Goal: Navigation & Orientation: Find specific page/section

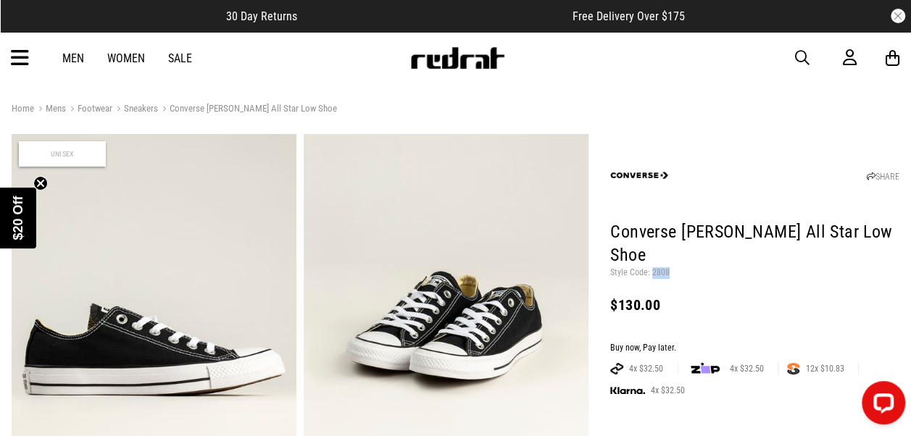
click at [492, 64] on img at bounding box center [458, 58] width 96 height 22
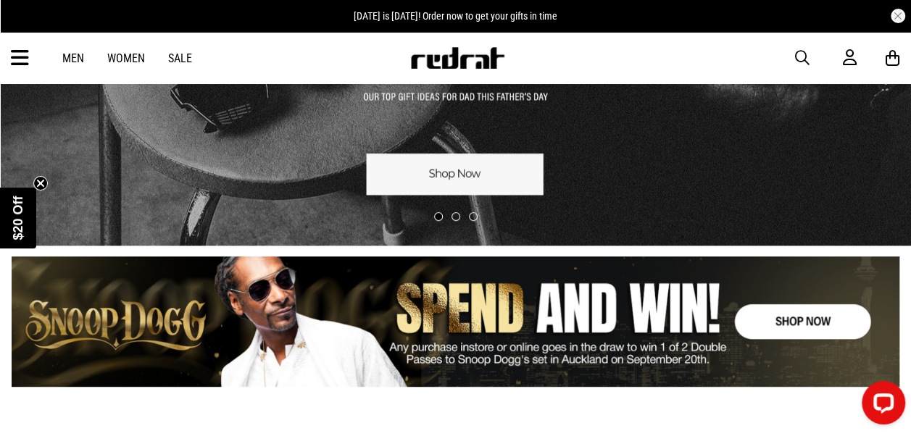
click at [510, 165] on link "1 / 3" at bounding box center [455, 29] width 911 height 433
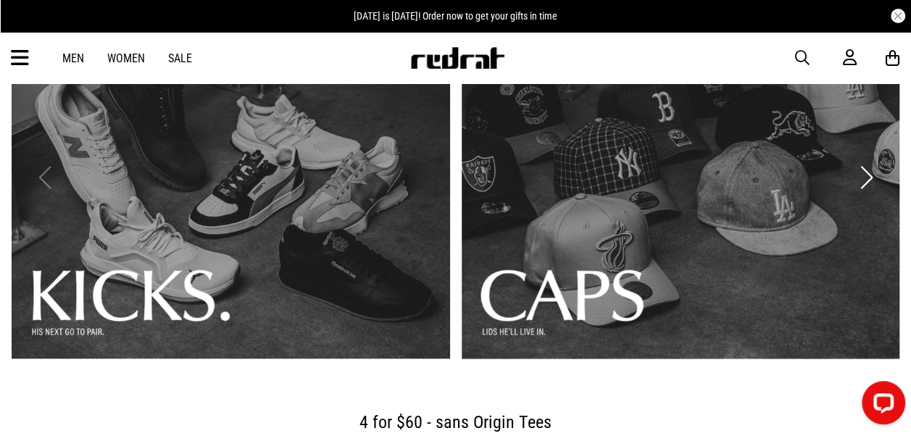
scroll to position [145, 0]
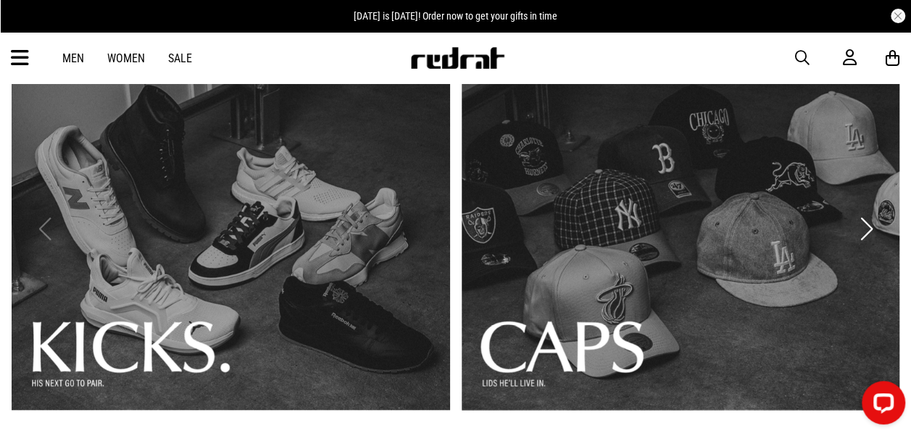
click at [310, 267] on link "1 / 3" at bounding box center [231, 229] width 439 height 362
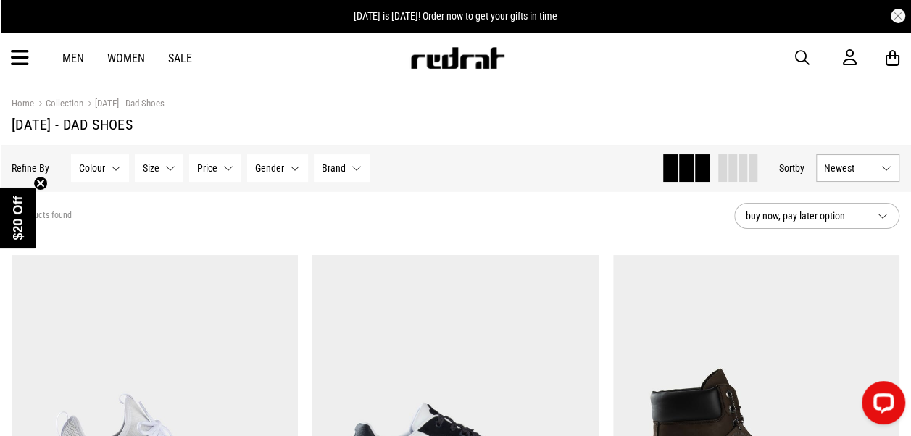
click at [468, 67] on img at bounding box center [458, 58] width 96 height 22
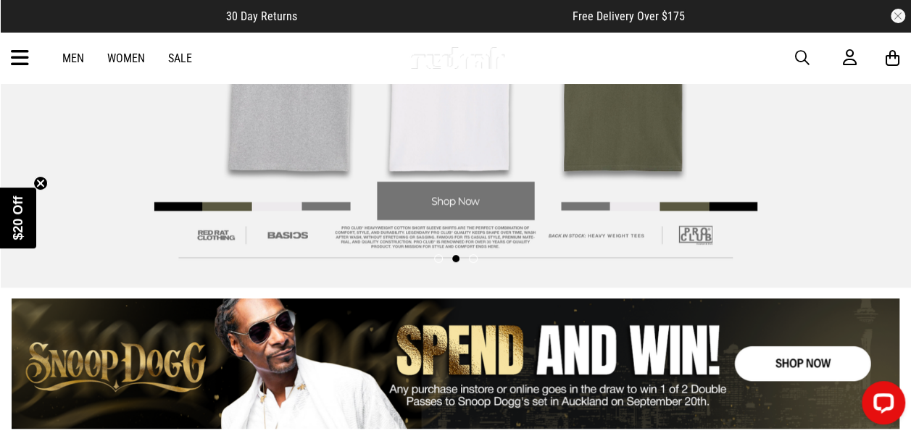
scroll to position [217, 0]
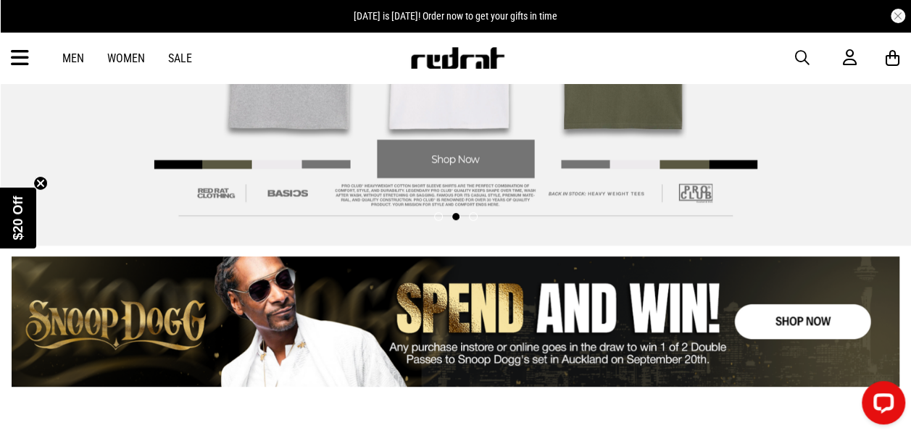
click at [802, 59] on span "button" at bounding box center [802, 57] width 14 height 17
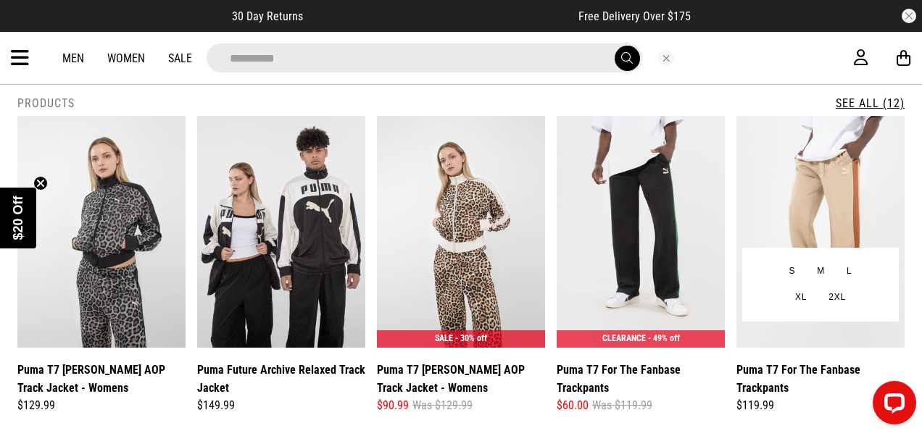
scroll to position [18, 0]
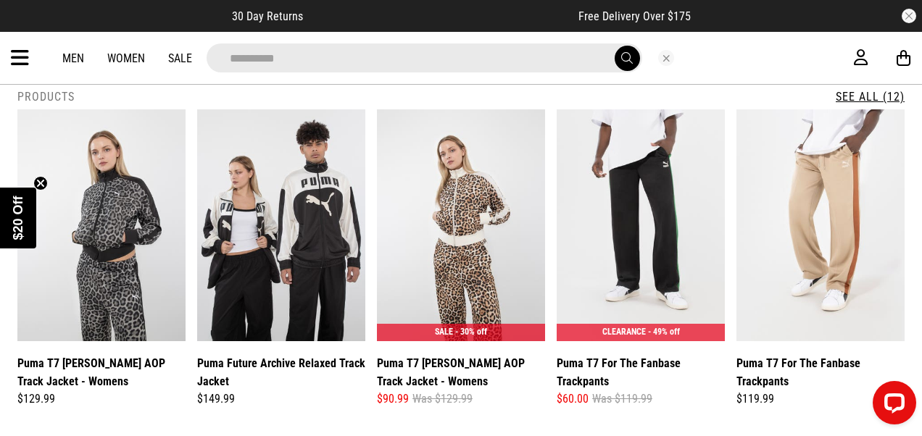
type input "**********"
click at [870, 90] on link "See All (12)" at bounding box center [870, 97] width 69 height 14
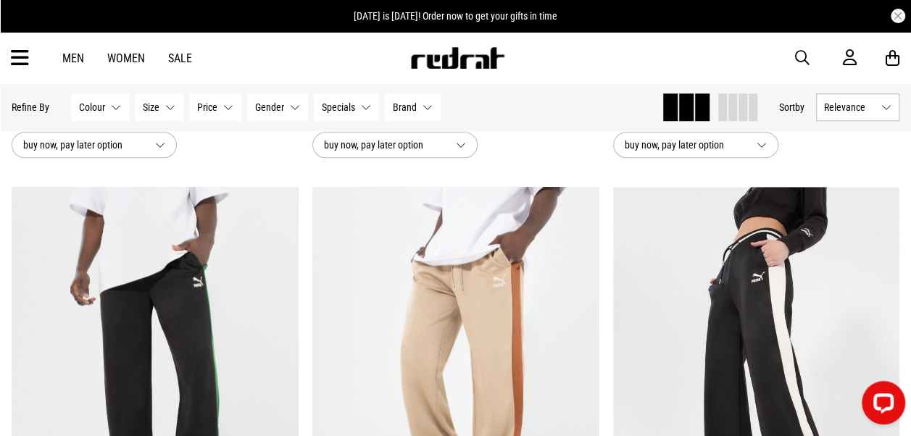
scroll to position [580, 0]
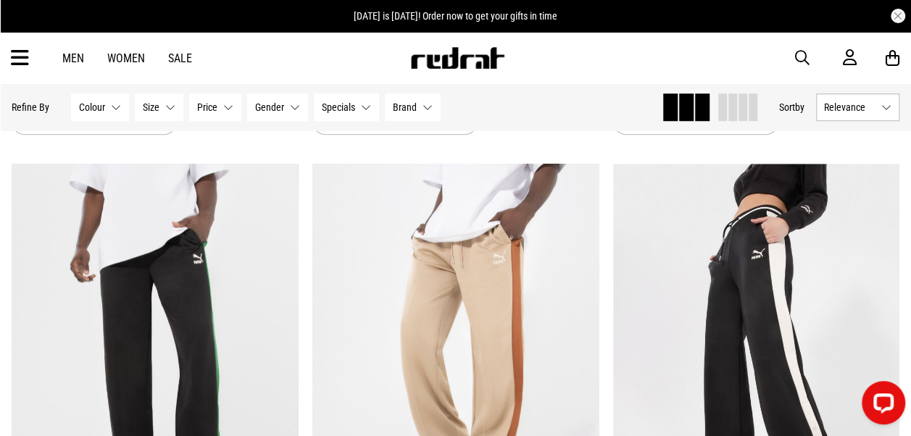
click at [68, 52] on link "Men" at bounding box center [73, 58] width 22 height 14
